Goal: Information Seeking & Learning: Learn about a topic

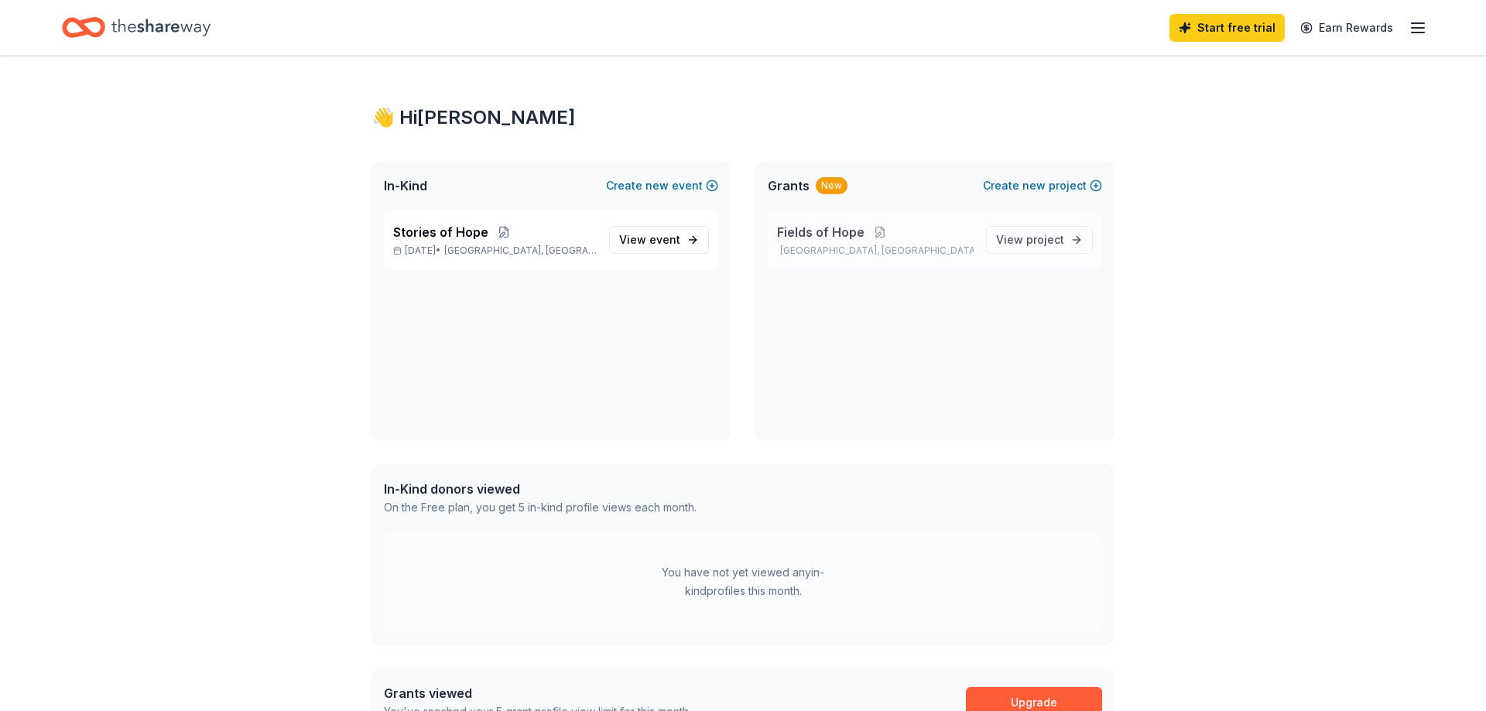
click at [823, 228] on span "Fields of Hope" at bounding box center [820, 232] width 87 height 19
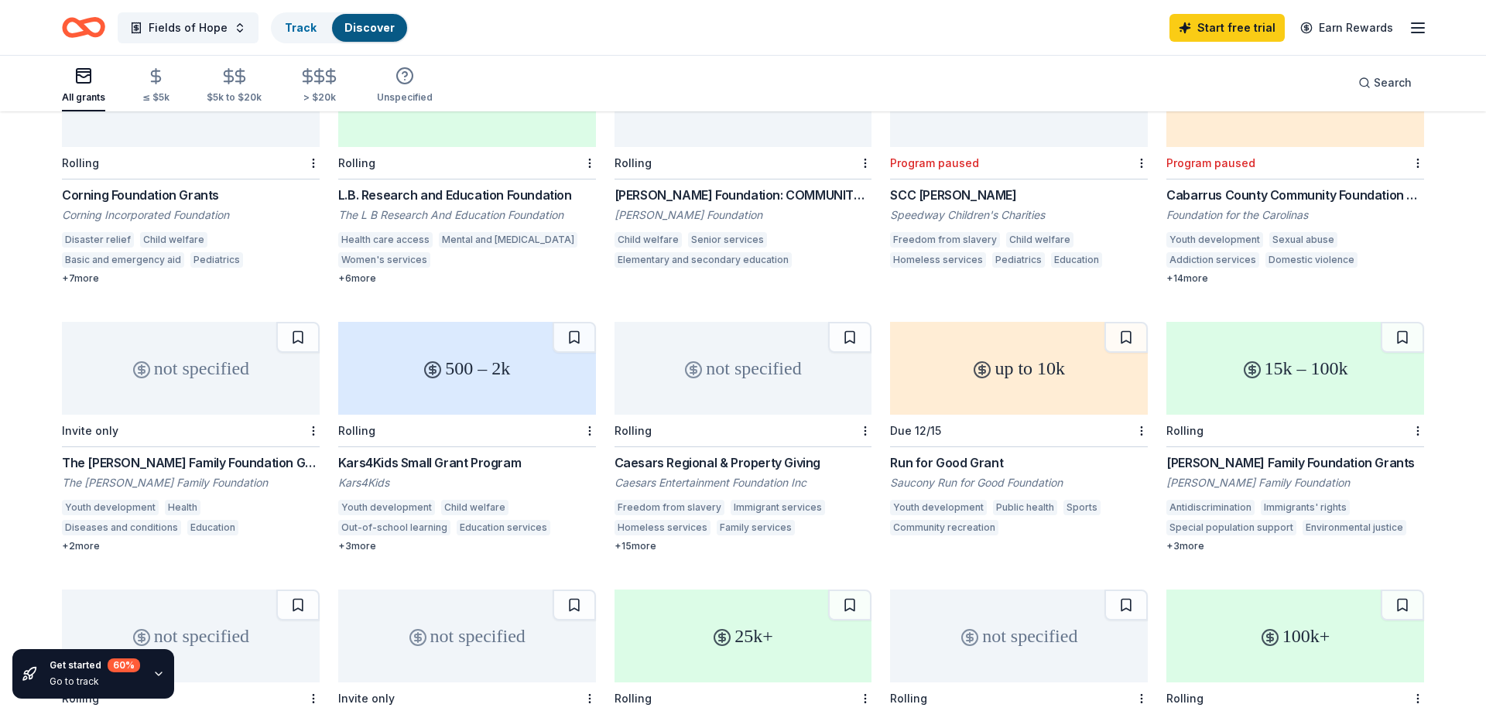
scroll to position [495, 0]
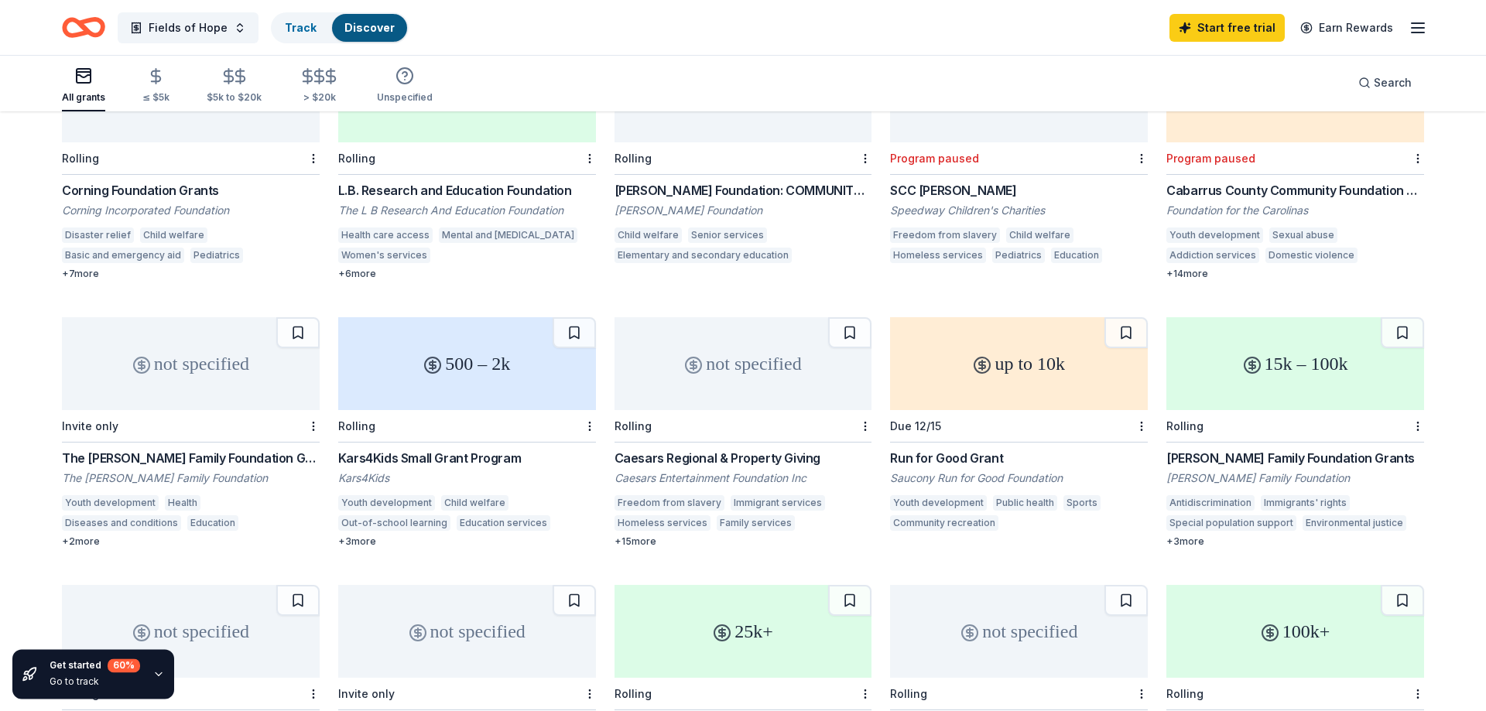
click at [651, 536] on div "+ 15 more" at bounding box center [743, 542] width 258 height 12
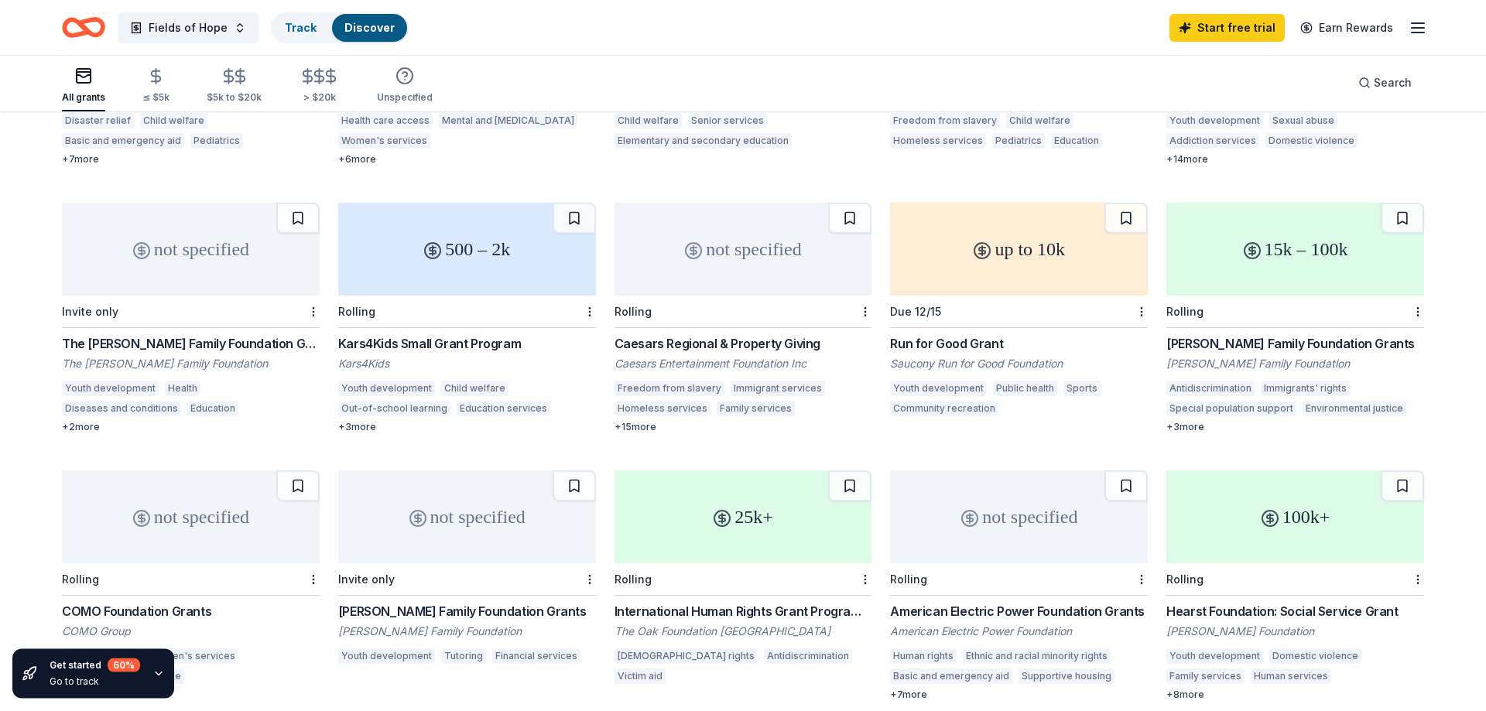
scroll to position [625, 0]
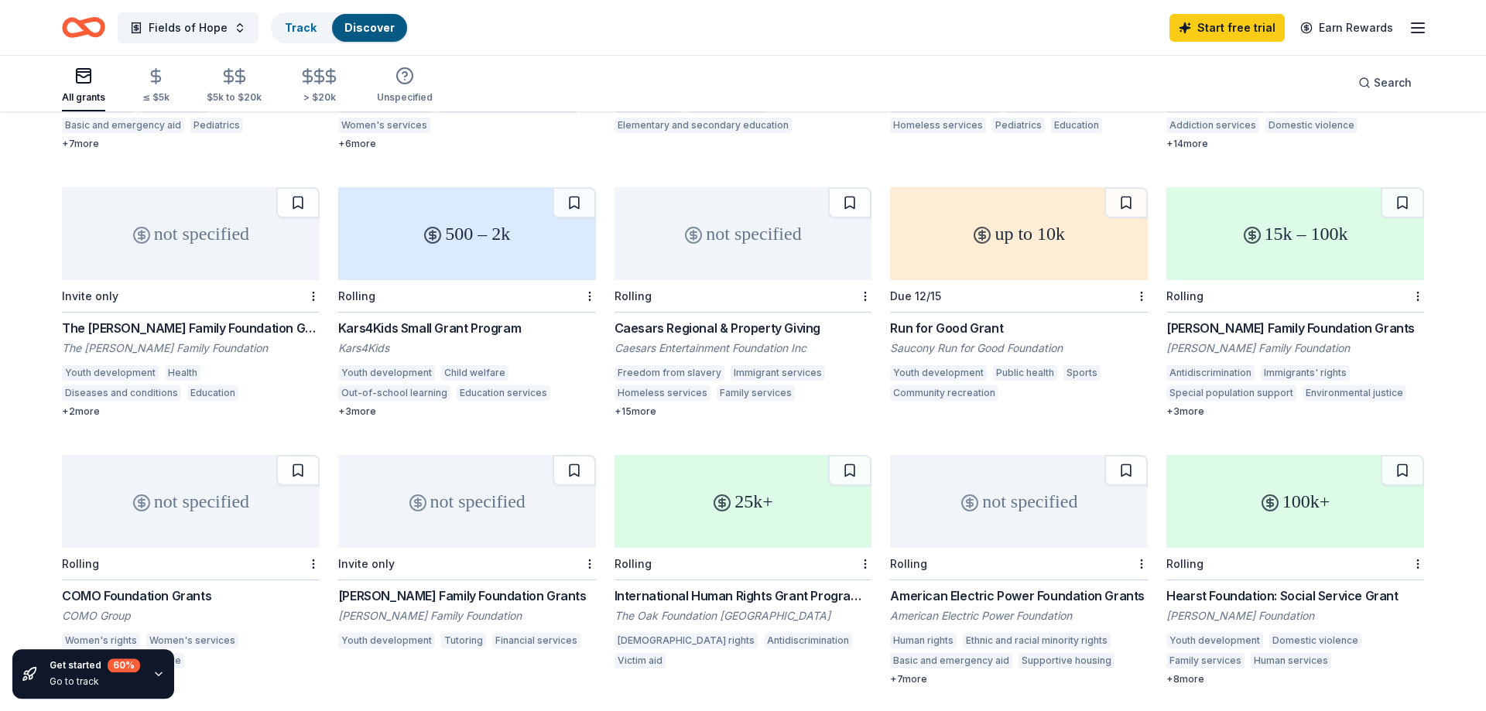
click at [1289, 246] on div "15k – 100k" at bounding box center [1295, 233] width 258 height 93
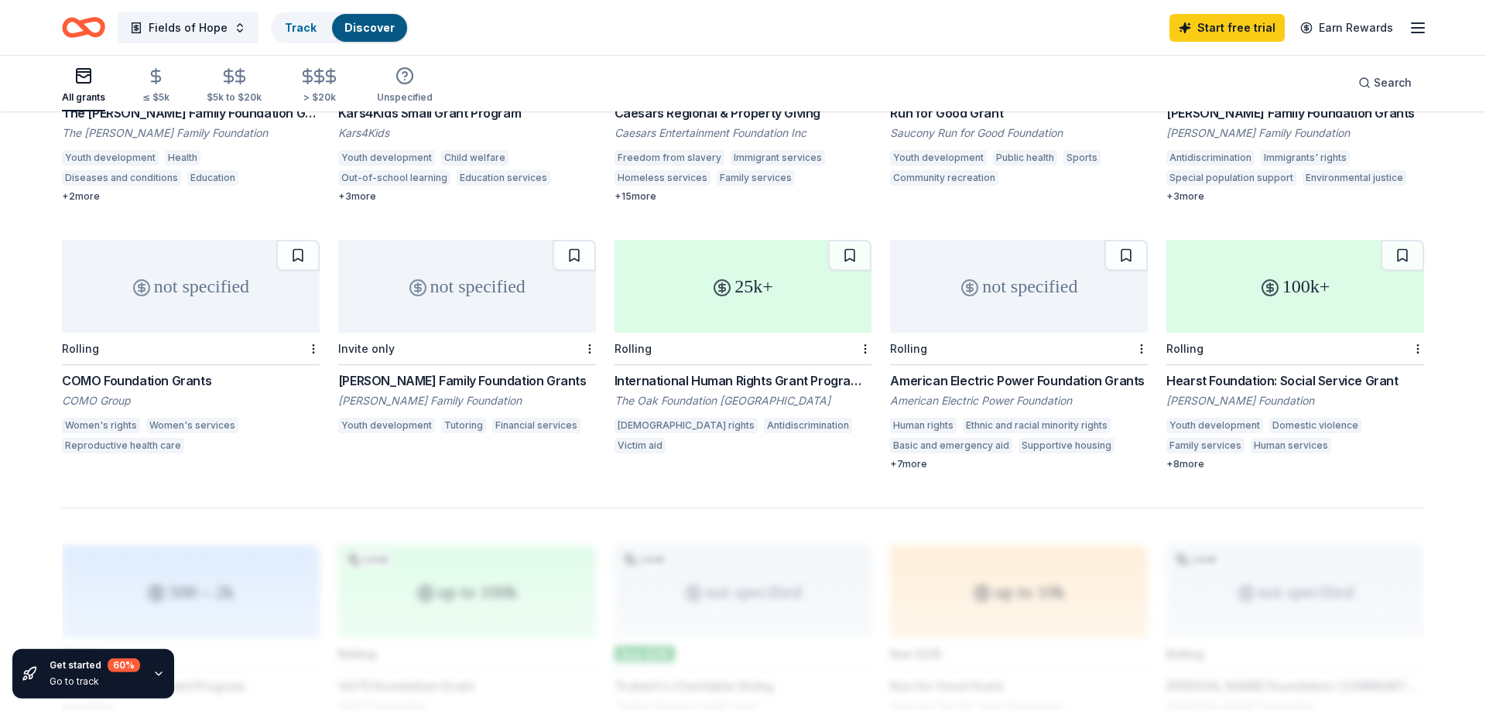
scroll to position [845, 0]
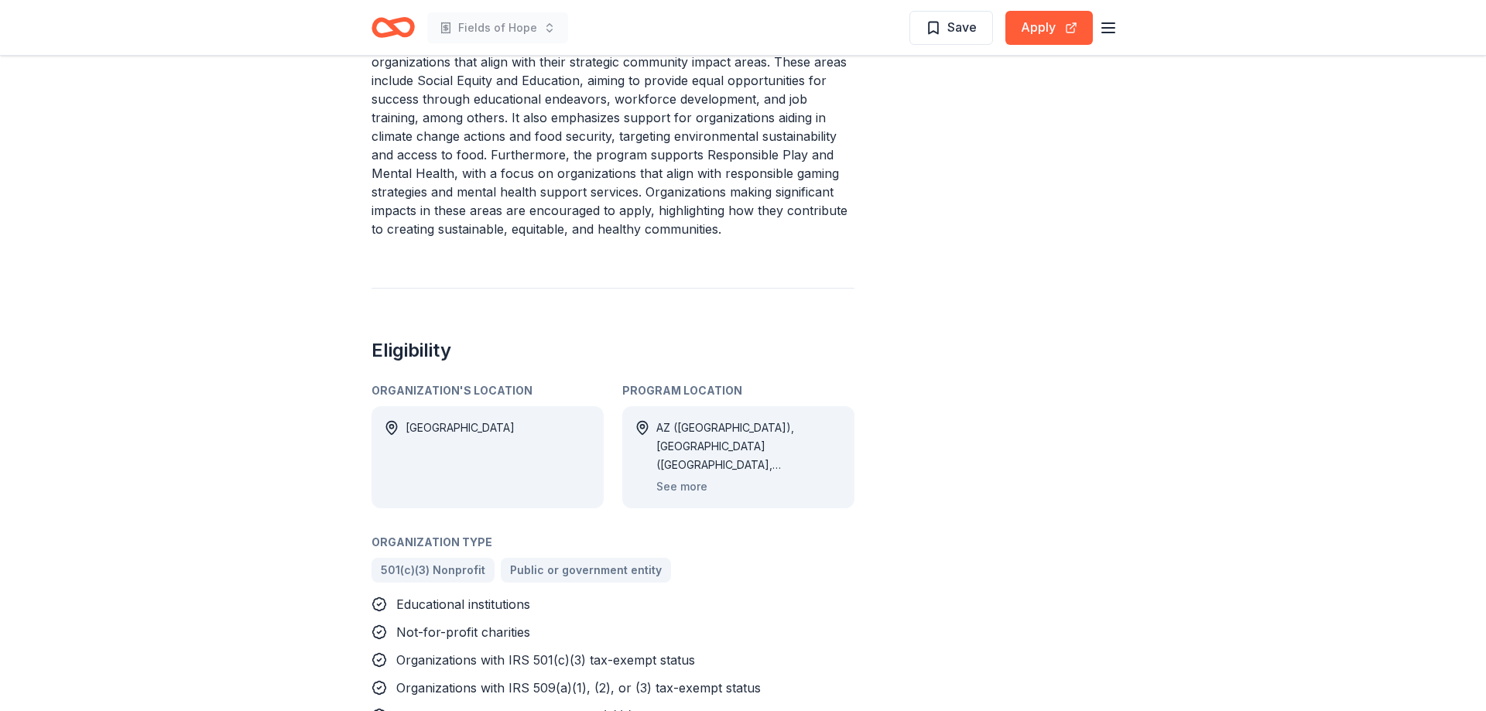
scroll to position [765, 0]
click at [677, 474] on button "See more" at bounding box center [681, 483] width 51 height 19
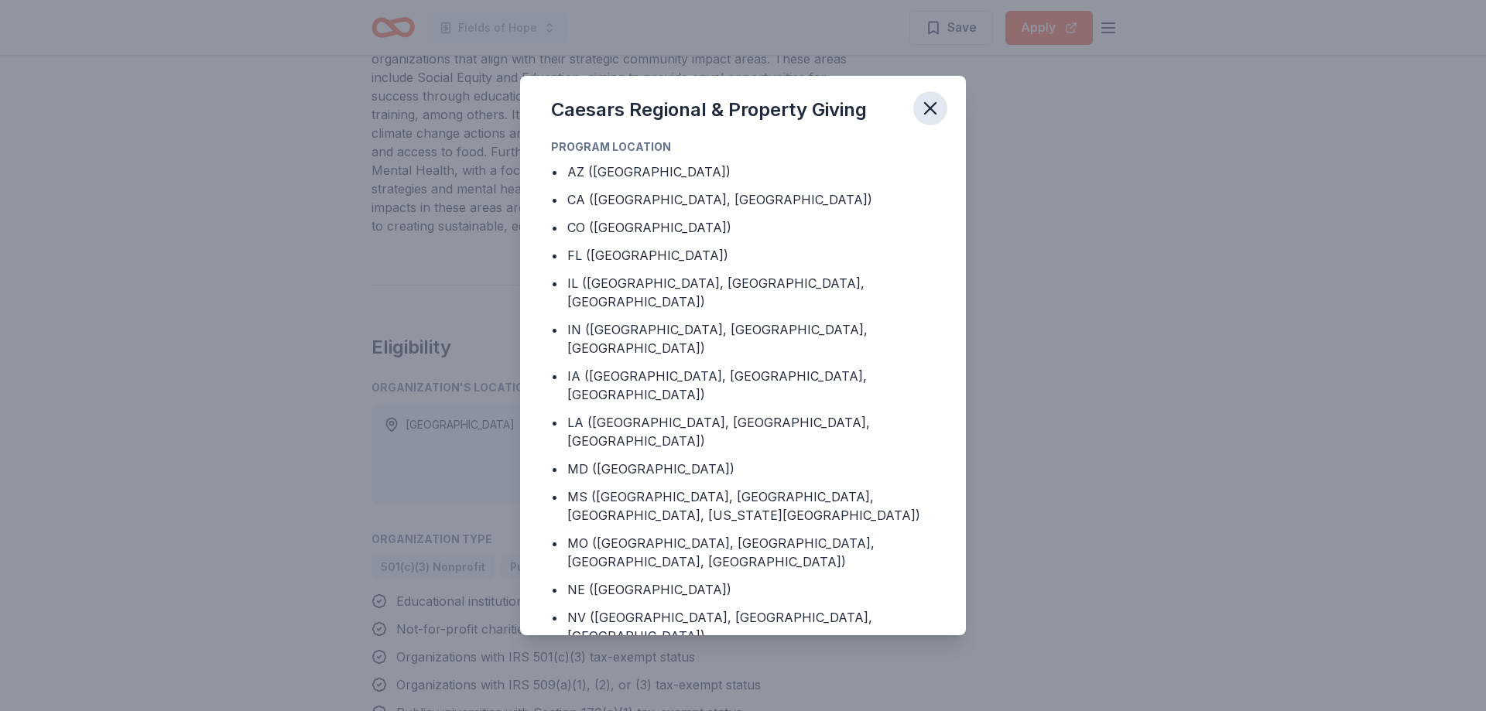
click at [930, 109] on icon "button" at bounding box center [930, 108] width 11 height 11
